Goal: Transaction & Acquisition: Purchase product/service

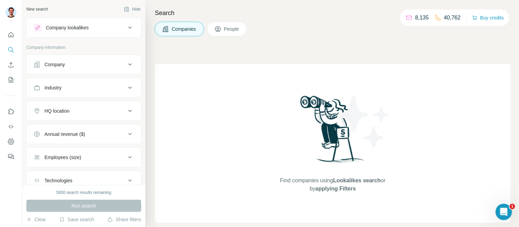
click at [70, 63] on div "Company" at bounding box center [80, 64] width 92 height 7
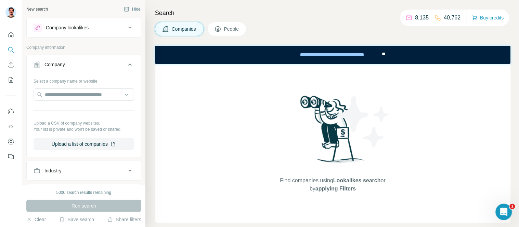
click at [70, 63] on div "Company" at bounding box center [80, 64] width 92 height 7
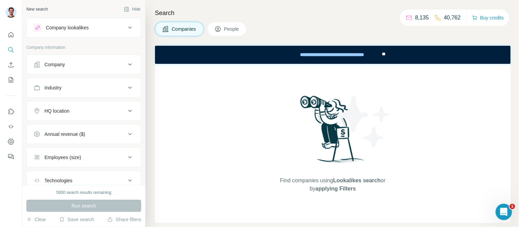
click at [237, 30] on span "People" at bounding box center [232, 29] width 16 height 7
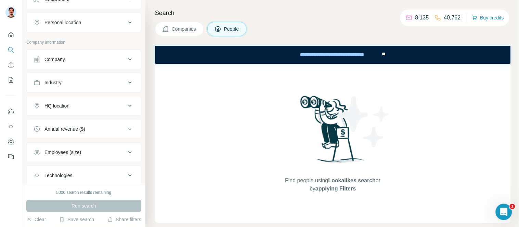
scroll to position [114, 0]
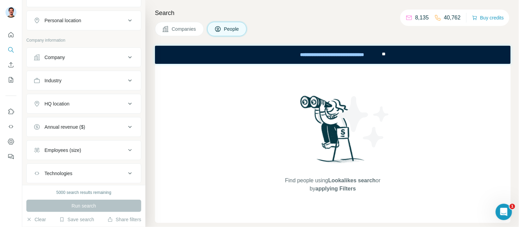
click at [61, 57] on div "Company" at bounding box center [54, 57] width 21 height 7
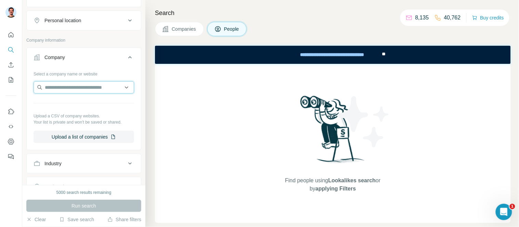
click at [73, 89] on input "text" at bounding box center [84, 87] width 101 height 12
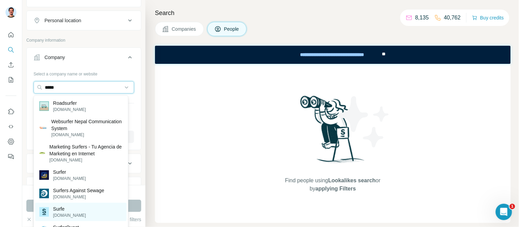
type input "*****"
click at [61, 209] on p "Surfe" at bounding box center [69, 209] width 33 height 7
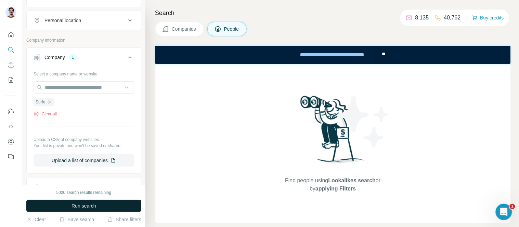
click at [82, 207] on span "Run search" at bounding box center [83, 206] width 25 height 7
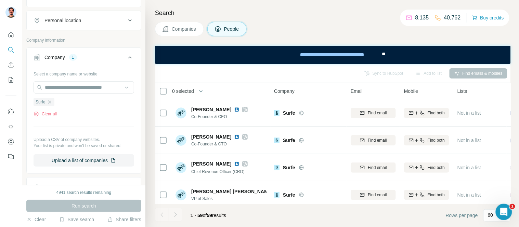
click at [186, 31] on span "Companies" at bounding box center [184, 29] width 25 height 7
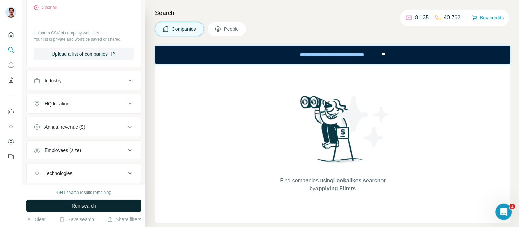
click at [79, 203] on span "Run search" at bounding box center [83, 206] width 25 height 7
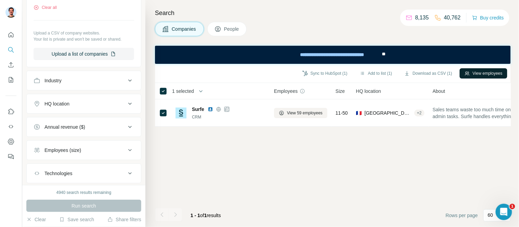
drag, startPoint x: 329, startPoint y: 10, endPoint x: 480, endPoint y: 71, distance: 163.1
click at [480, 71] on button "View employees" at bounding box center [484, 73] width 48 height 10
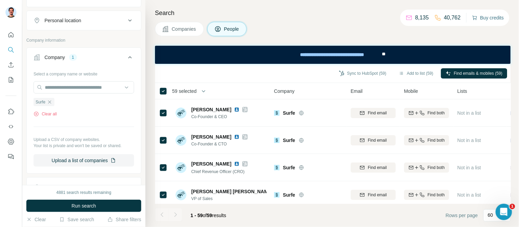
click at [493, 16] on button "Buy credits" at bounding box center [488, 18] width 32 height 10
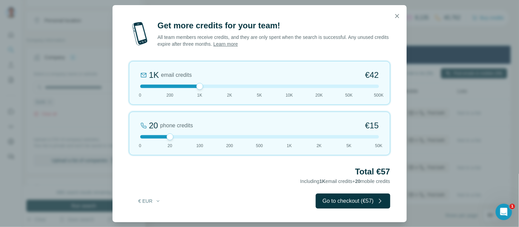
drag, startPoint x: 183, startPoint y: 86, endPoint x: 220, endPoint y: 87, distance: 37.7
click at [220, 87] on div at bounding box center [259, 86] width 239 height 3
drag, startPoint x: 232, startPoint y: 87, endPoint x: 182, endPoint y: 117, distance: 58.8
click at [127, 109] on div "Get more credits for your team! All team members receive credits, and they are …" at bounding box center [260, 121] width 294 height 203
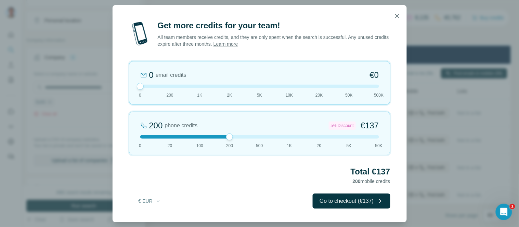
drag, startPoint x: 182, startPoint y: 137, endPoint x: 315, endPoint y: 109, distance: 136.4
click at [199, 125] on div "200 phone credits 5% Discount €137 0 20 100 200 500 1K 2K 5K 50K" at bounding box center [259, 134] width 261 height 44
click at [399, 18] on icon "button" at bounding box center [397, 16] width 7 height 7
